Goal: Task Accomplishment & Management: Complete application form

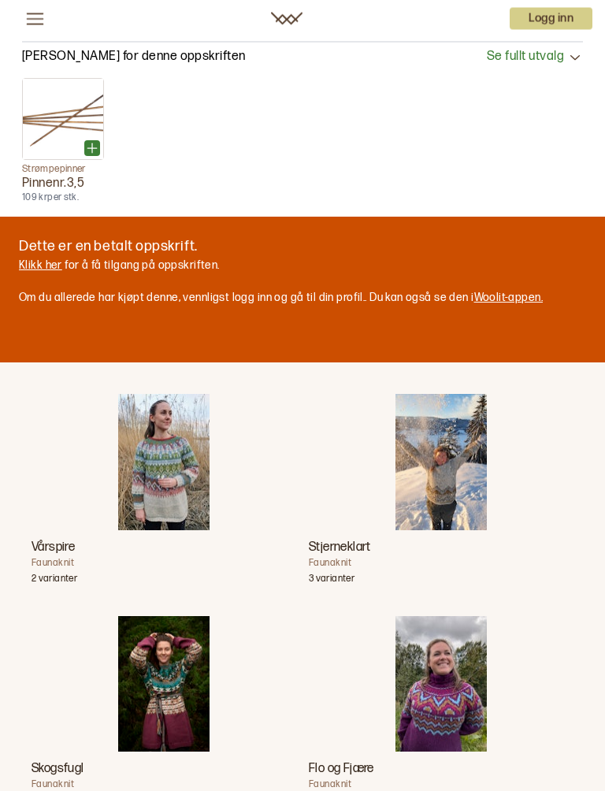
scroll to position [1603, 0]
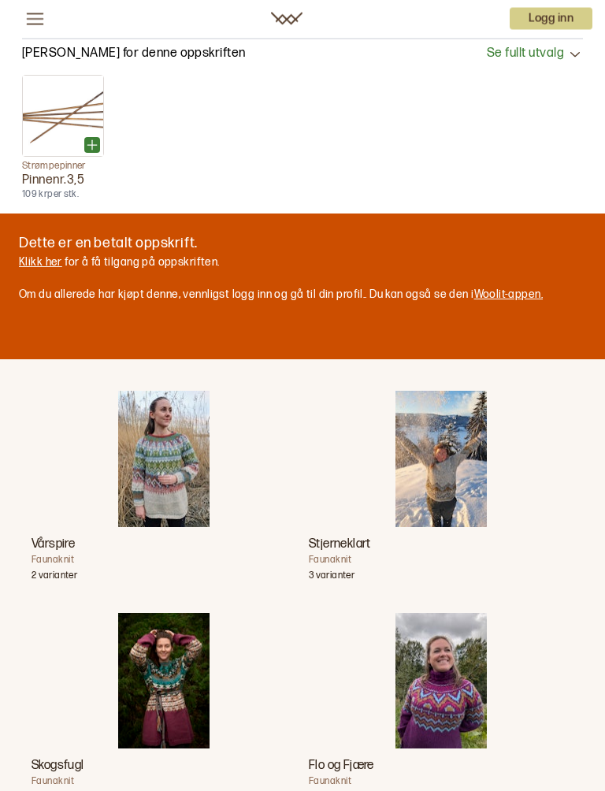
click at [568, 18] on p "Logg inn" at bounding box center [551, 19] width 83 height 22
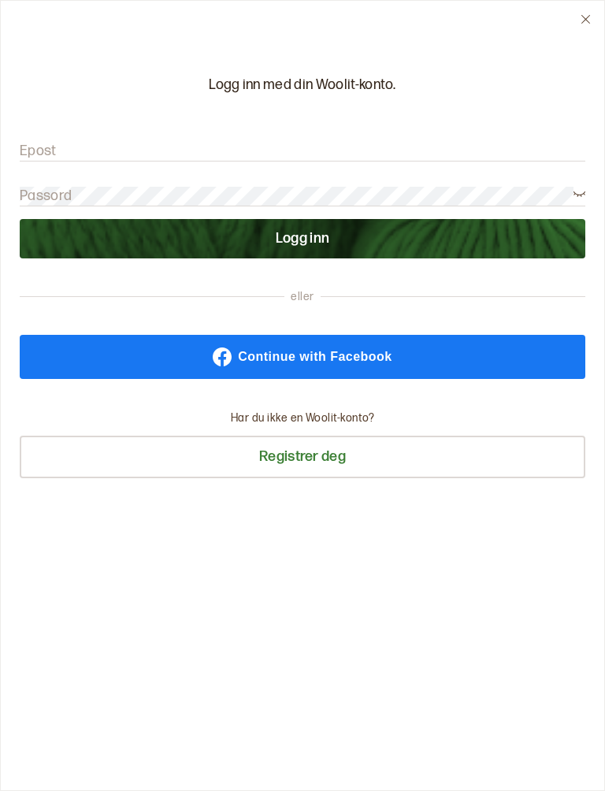
click at [128, 156] on input "Epost" at bounding box center [303, 152] width 566 height 20
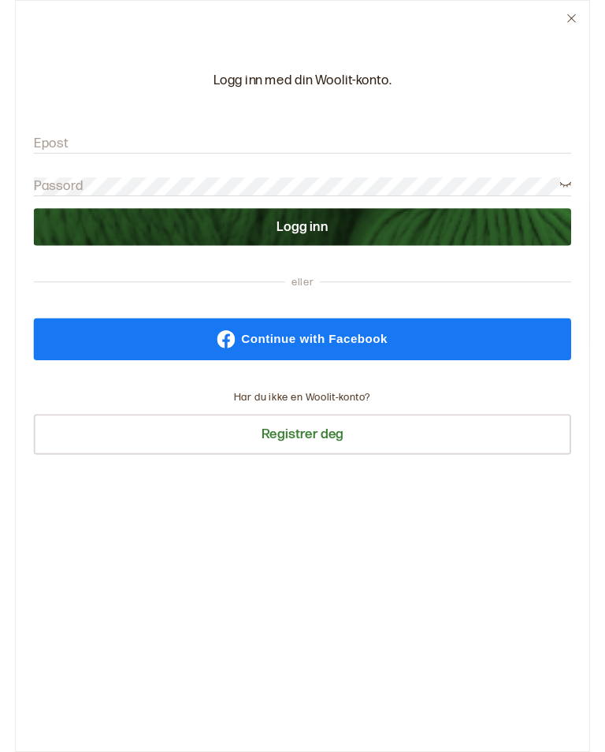
scroll to position [1603, 0]
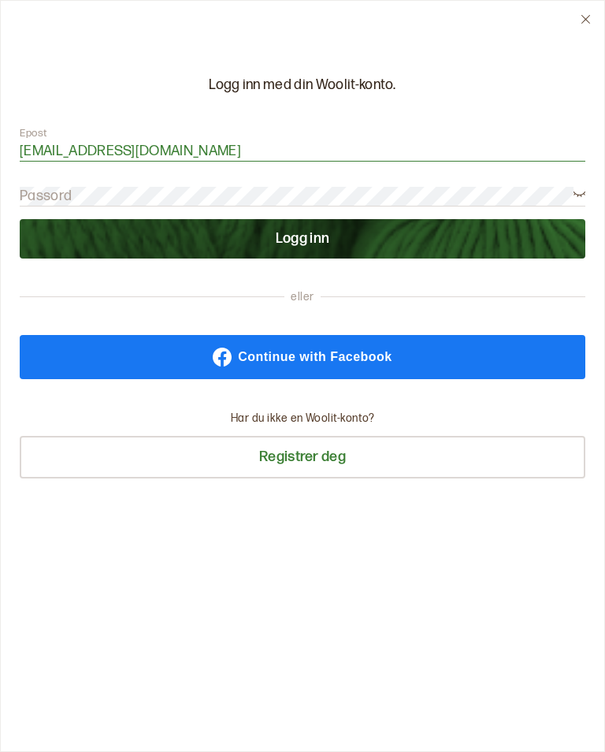
type input "[EMAIL_ADDRESS][DOMAIN_NAME]"
click at [340, 247] on button "Logg inn" at bounding box center [303, 238] width 566 height 39
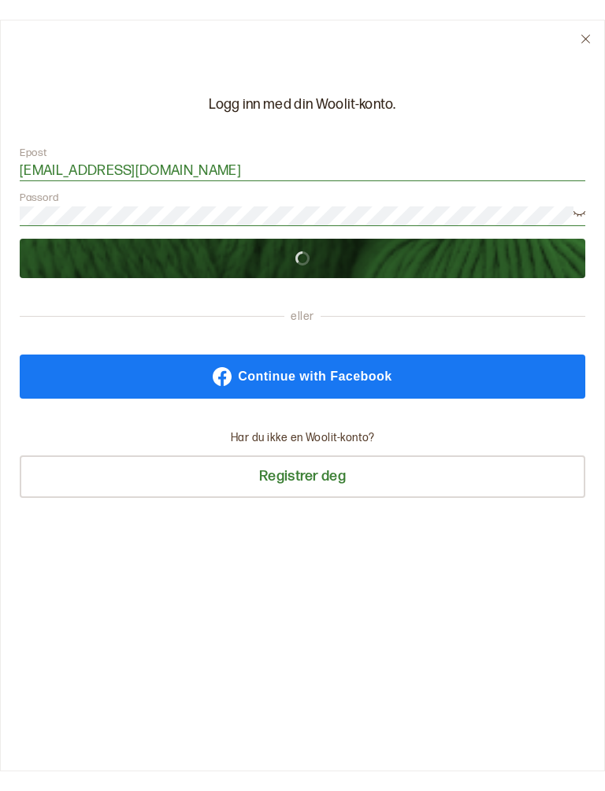
scroll to position [1604, 0]
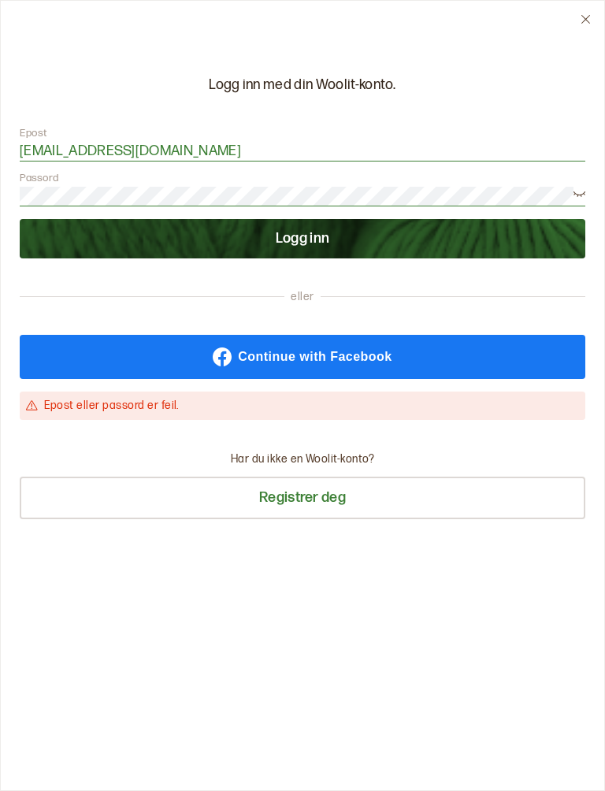
click at [362, 463] on p "Har du ikke en Woolit-konto?" at bounding box center [302, 459] width 143 height 16
click at [315, 514] on button "Registrer deg" at bounding box center [303, 498] width 566 height 43
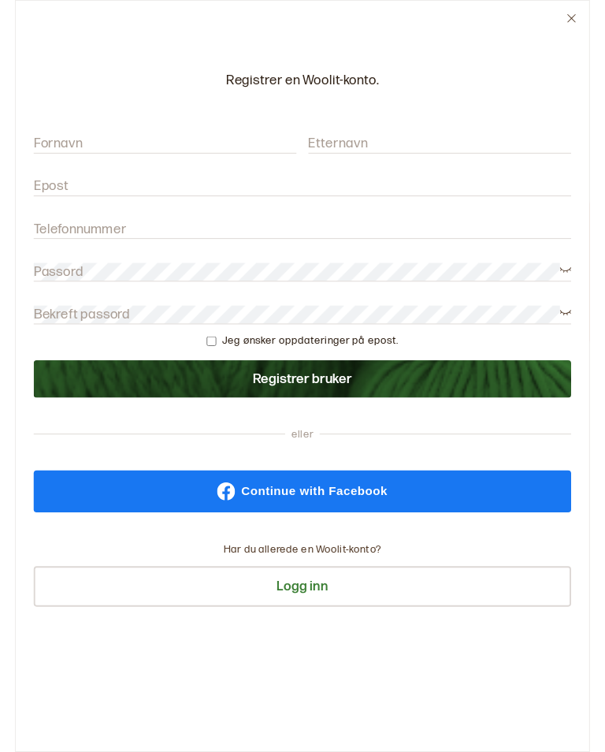
scroll to position [1603, 0]
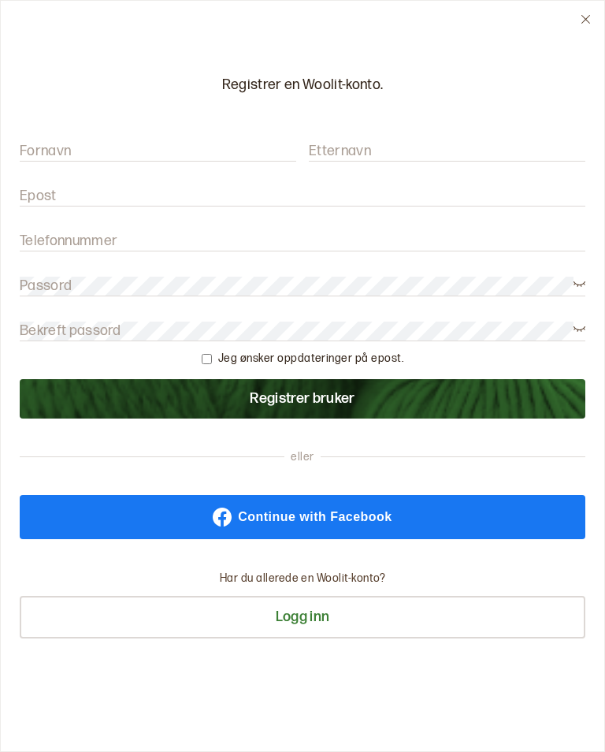
click at [148, 147] on input "Fornavn" at bounding box center [158, 152] width 277 height 20
type input "Ingebjørg"
click at [426, 157] on input "Etternavn" at bounding box center [447, 152] width 277 height 20
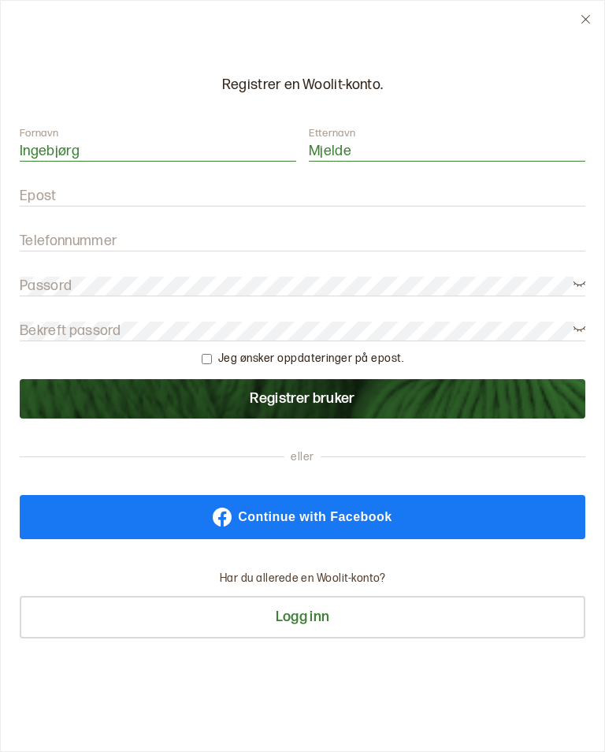
type input "Mjelde"
click at [199, 199] on input "Epost" at bounding box center [303, 197] width 566 height 20
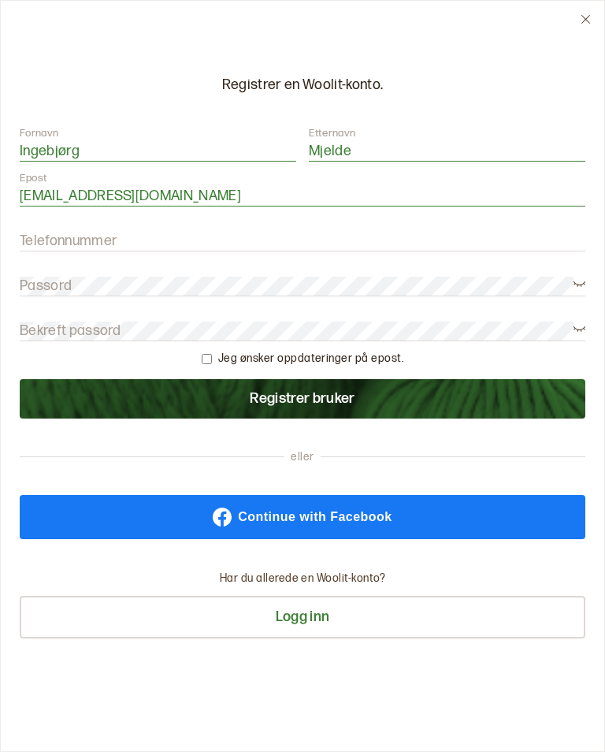
type input "[EMAIL_ADDRESS][DOMAIN_NAME]"
click at [247, 228] on form "Fornavn [PERSON_NAME] Etternavn Mjelde Epost [EMAIL_ADDRESS][DOMAIN_NAME] Telef…" at bounding box center [303, 272] width 566 height 292
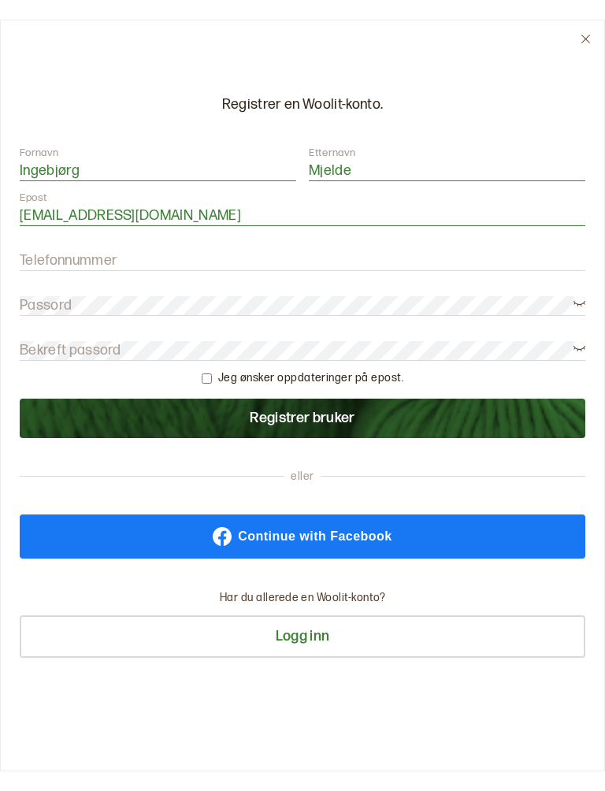
scroll to position [1604, 0]
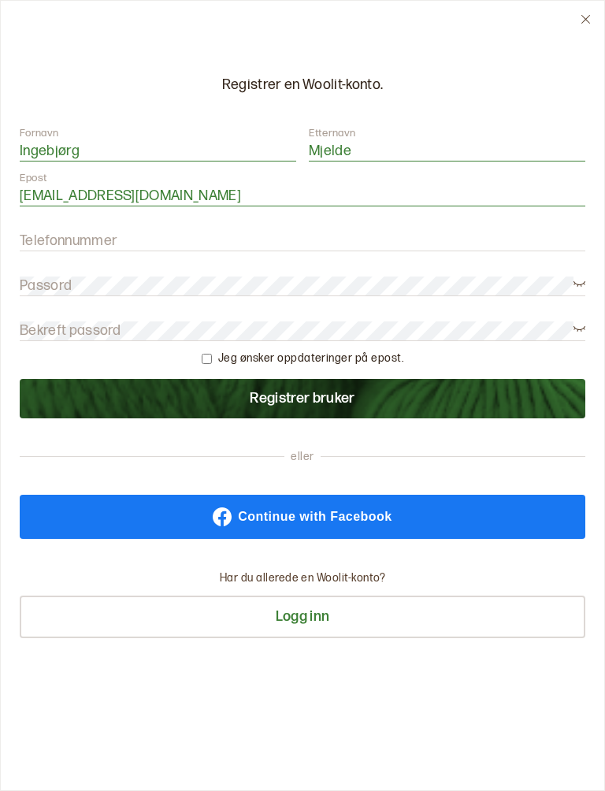
click at [192, 226] on form "Fornavn [PERSON_NAME] Etternavn Mjelde Epost [EMAIL_ADDRESS][DOMAIN_NAME] Telef…" at bounding box center [303, 272] width 566 height 292
click at [110, 236] on label "Telefonnummer" at bounding box center [69, 241] width 98 height 19
click at [110, 236] on input "Telefonnummer" at bounding box center [303, 242] width 566 height 20
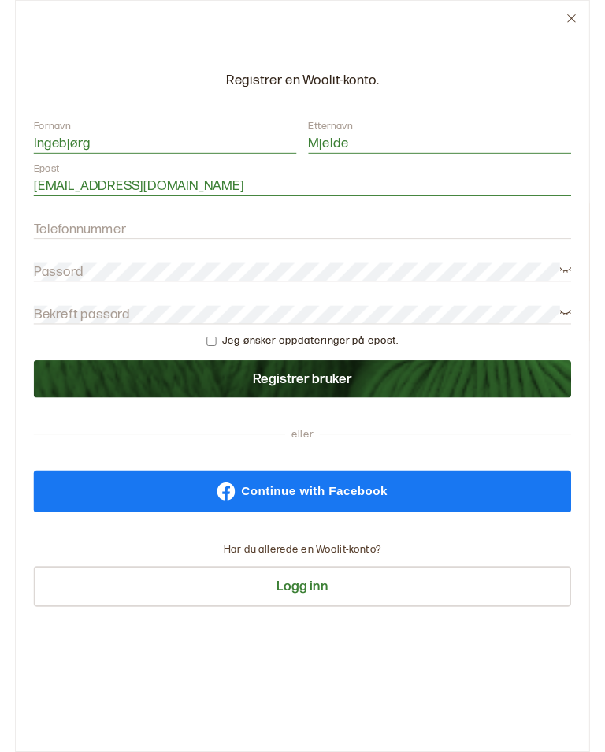
scroll to position [1603, 0]
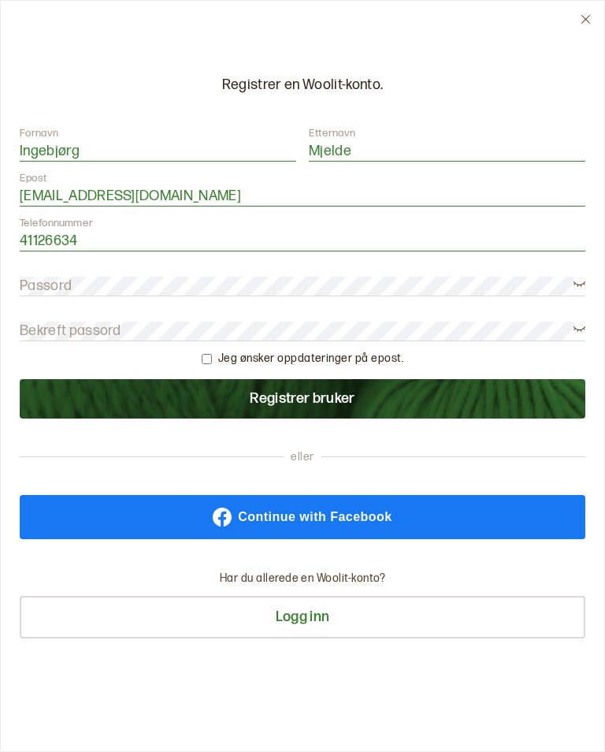
type input "41126634"
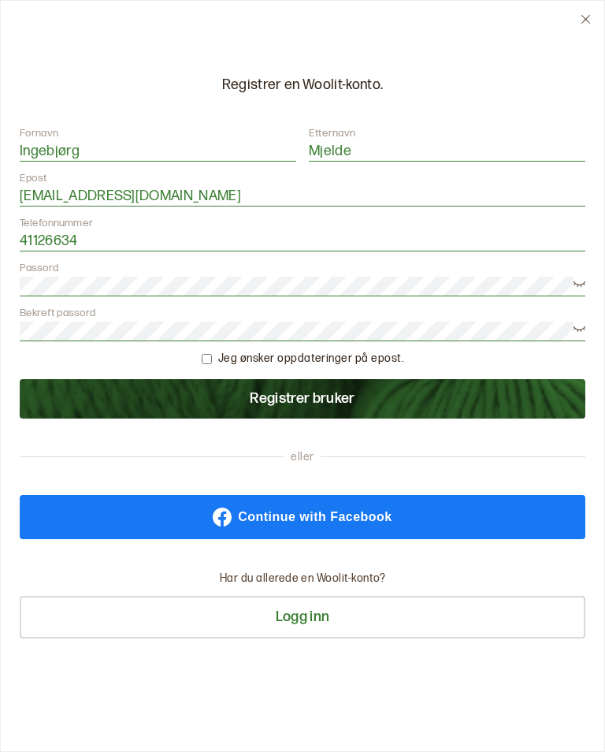
click at [406, 403] on button "Registrer bruker" at bounding box center [303, 398] width 566 height 39
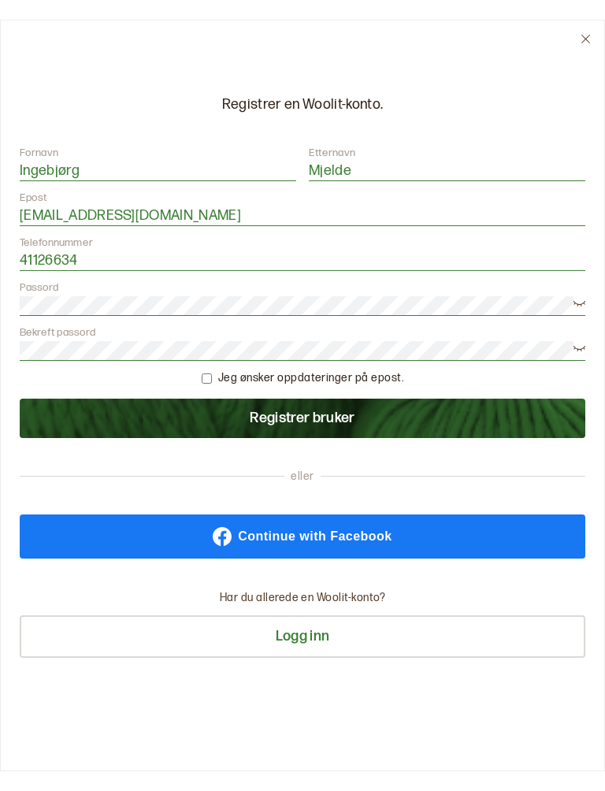
scroll to position [1604, 0]
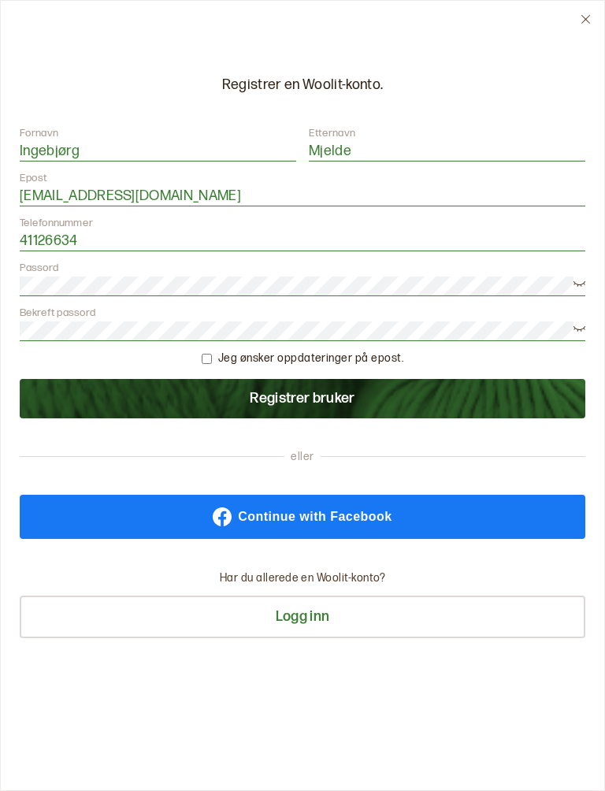
click at [375, 403] on button "Registrer bruker" at bounding box center [303, 398] width 566 height 39
click at [212, 364] on input "checkbox" at bounding box center [207, 359] width 10 height 10
checkbox input "true"
click at [398, 402] on button "Registrer bruker" at bounding box center [303, 398] width 566 height 39
click at [583, 333] on icon at bounding box center [580, 327] width 12 height 12
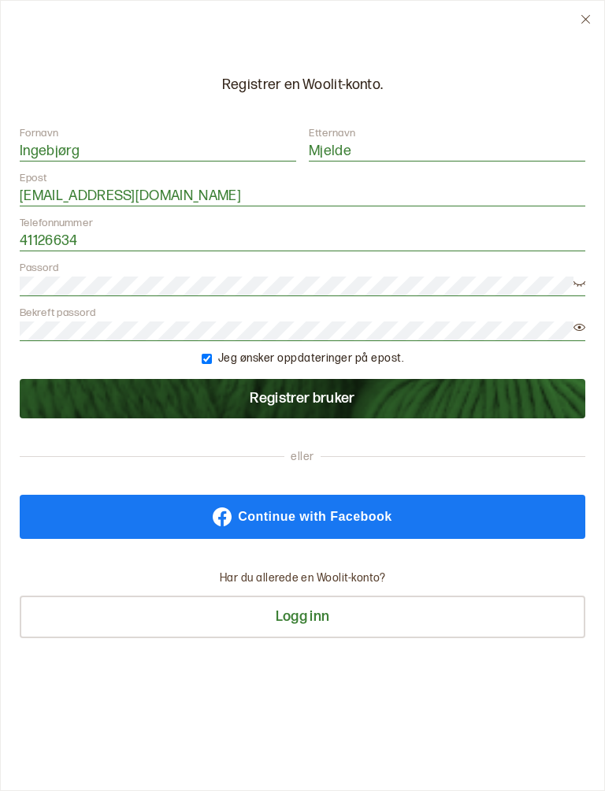
click at [581, 288] on icon at bounding box center [580, 283] width 12 height 12
click at [585, 280] on icon at bounding box center [580, 283] width 12 height 12
click at [582, 324] on icon at bounding box center [580, 327] width 12 height 12
click at [316, 621] on button "Logg inn" at bounding box center [303, 617] width 566 height 43
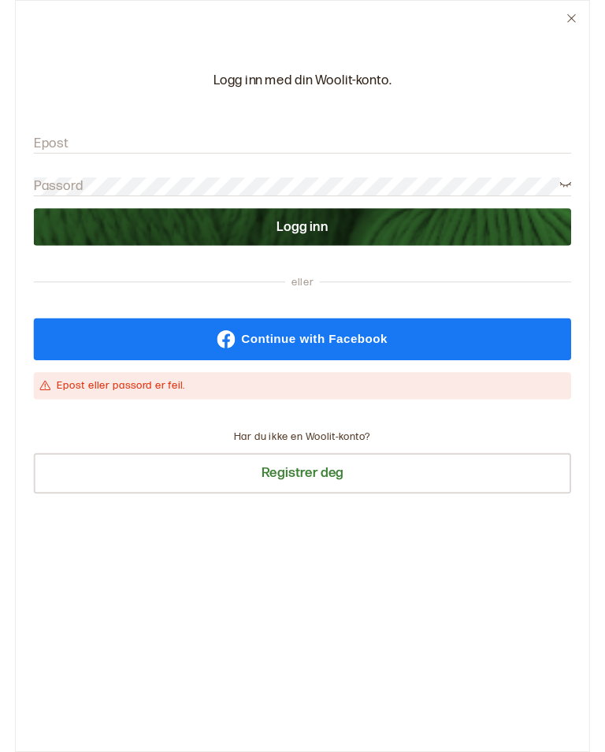
scroll to position [1603, 0]
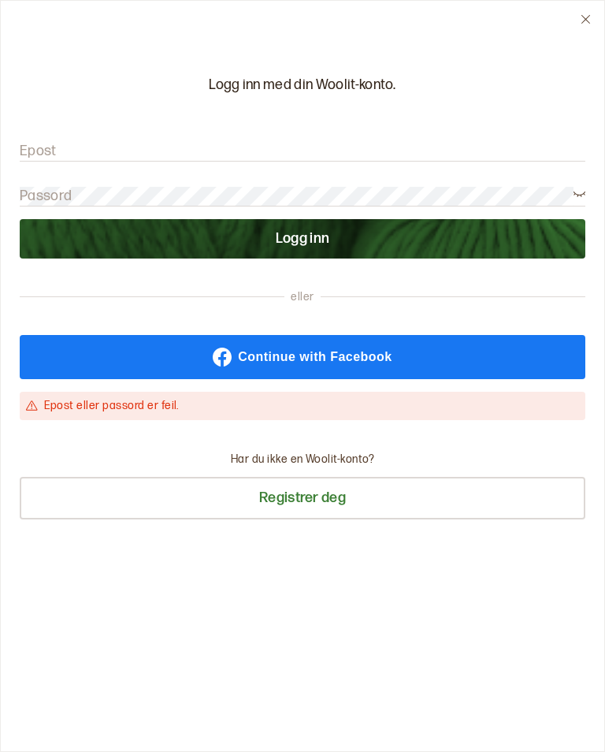
click at [595, 25] on button at bounding box center [585, 19] width 37 height 37
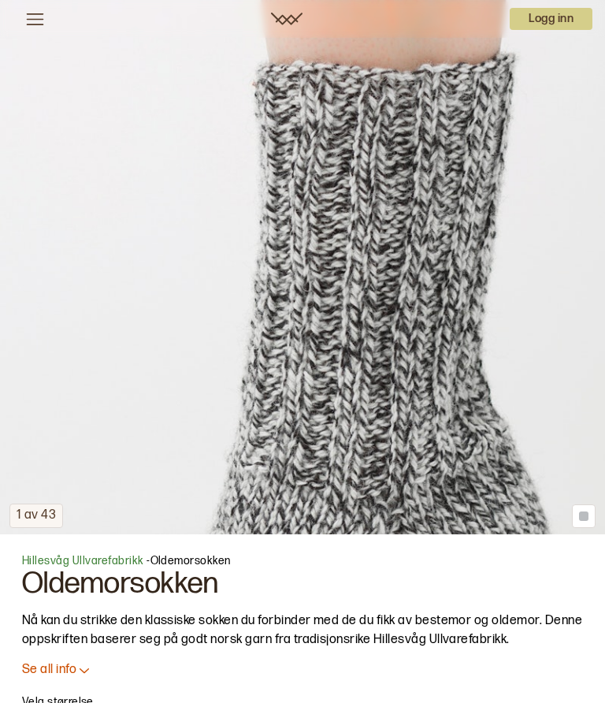
scroll to position [372, 0]
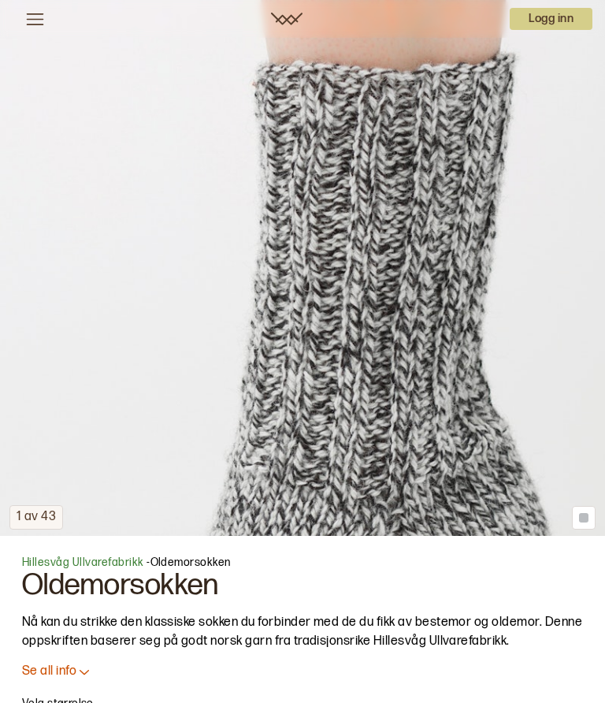
click at [70, 663] on p "Se all info" at bounding box center [49, 671] width 54 height 17
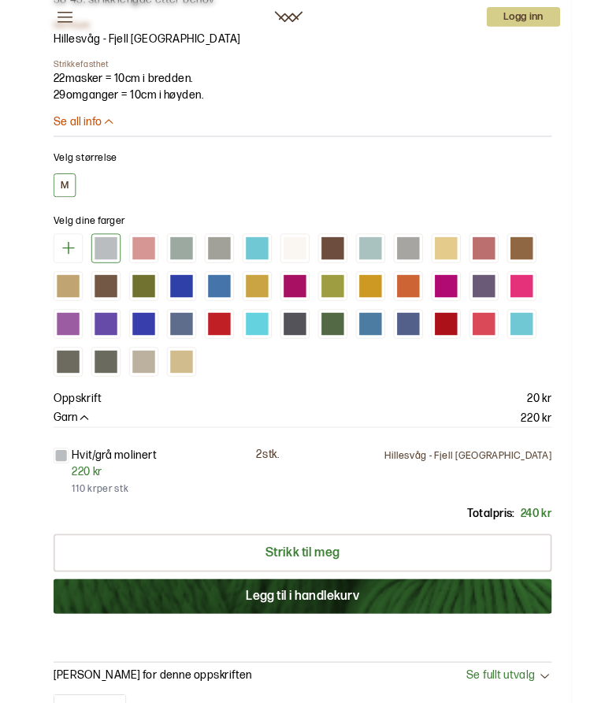
scroll to position [972, 0]
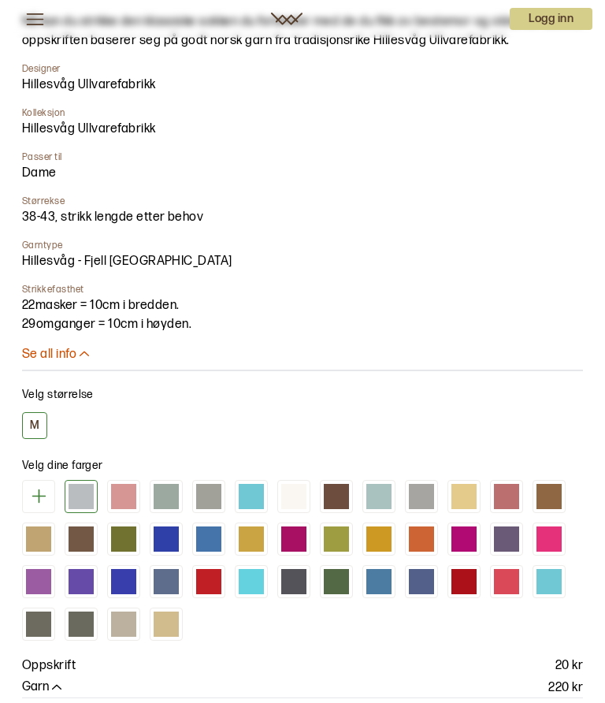
click at [82, 351] on icon at bounding box center [84, 355] width 16 height 16
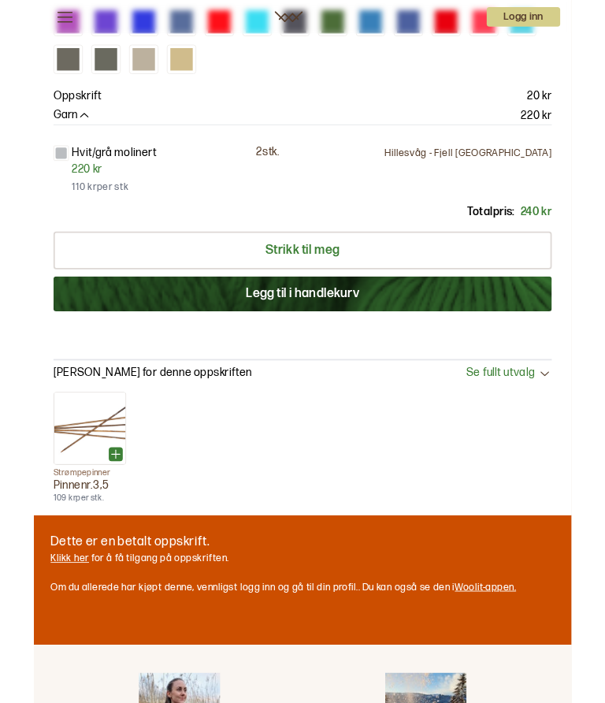
scroll to position [220, 0]
